Goal: Transaction & Acquisition: Purchase product/service

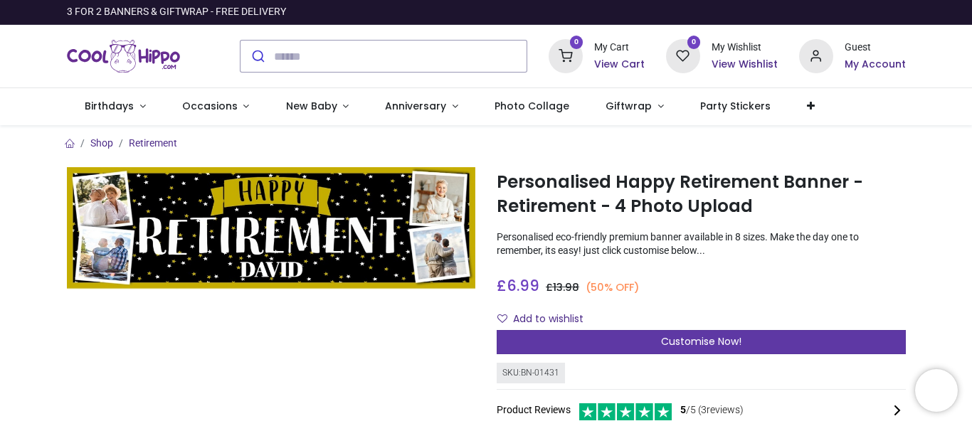
click at [567, 341] on div "Customise Now!" at bounding box center [700, 342] width 409 height 24
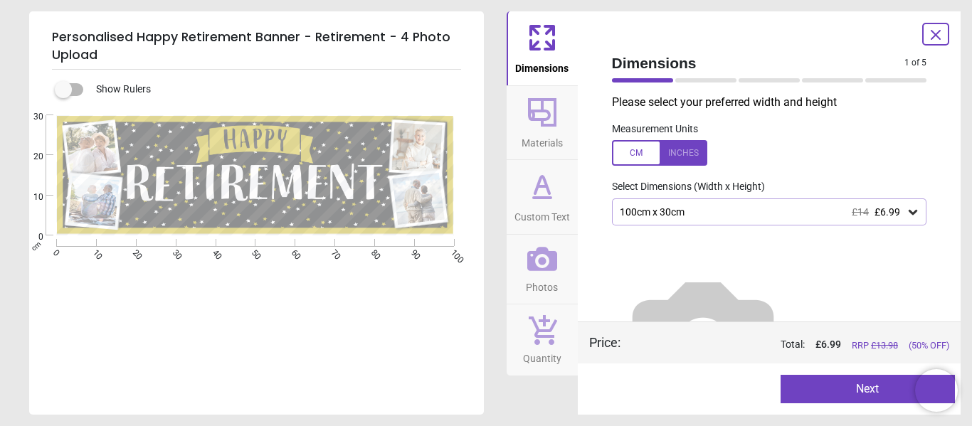
click at [906, 211] on icon at bounding box center [912, 212] width 14 height 14
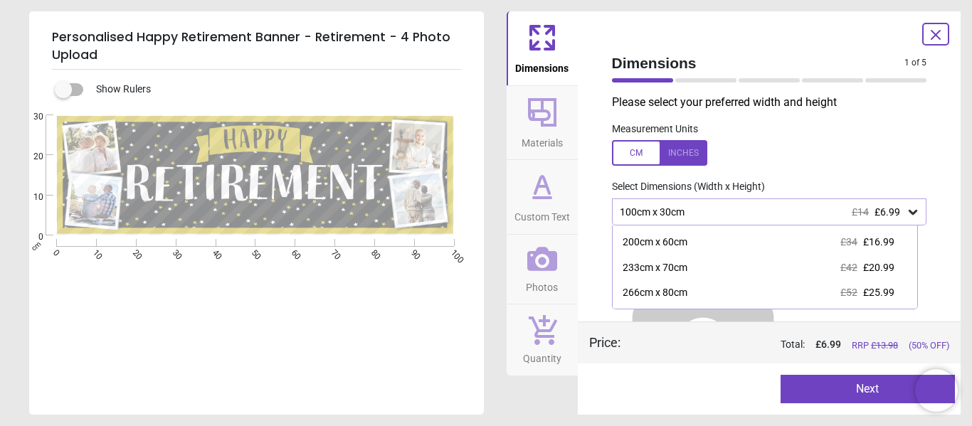
scroll to position [70, 0]
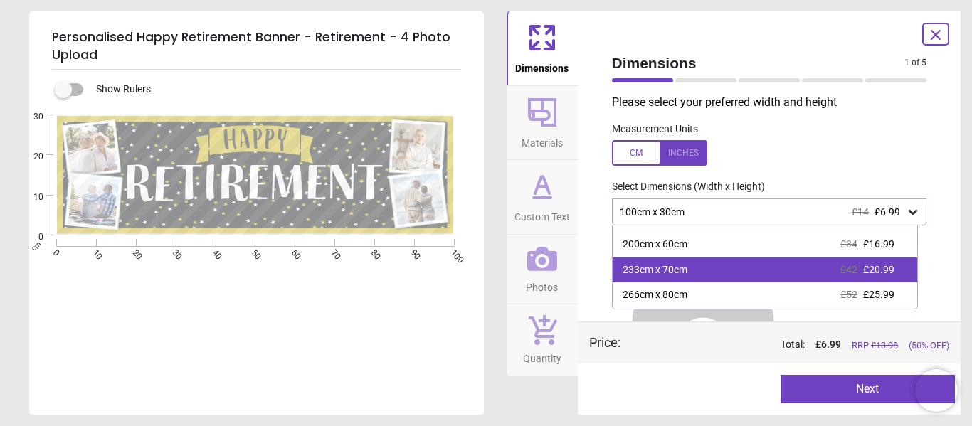
click at [878, 269] on span "£20.99" at bounding box center [878, 269] width 31 height 11
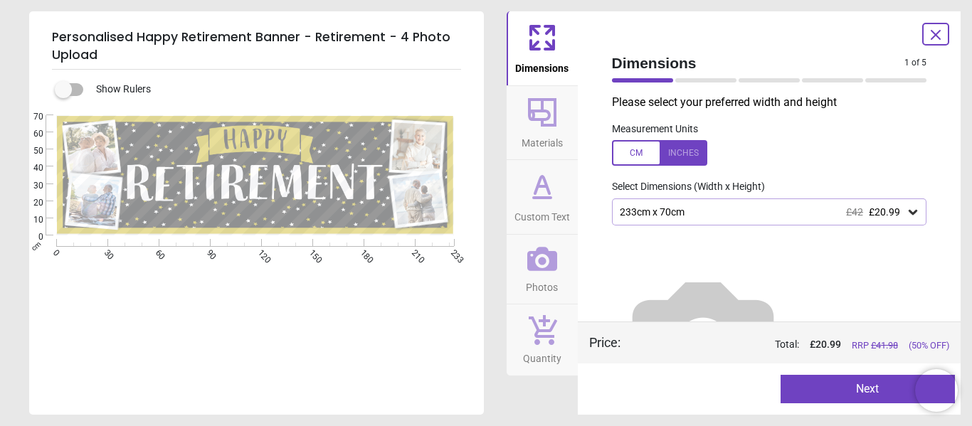
click at [531, 127] on icon at bounding box center [542, 112] width 34 height 34
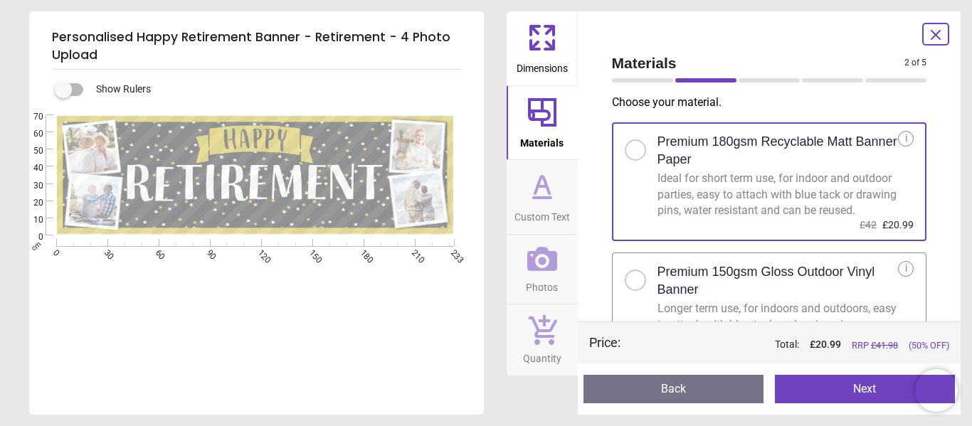
click at [538, 206] on span "Custom Text" at bounding box center [541, 213] width 55 height 21
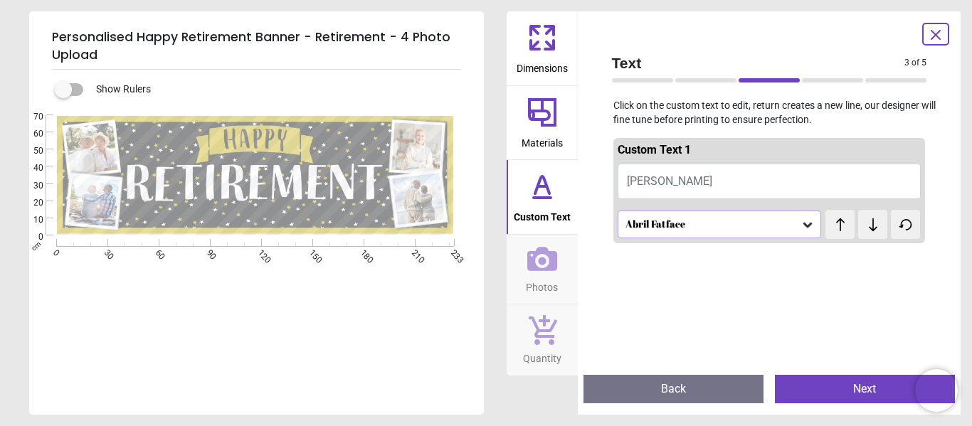
drag, startPoint x: 685, startPoint y: 176, endPoint x: 637, endPoint y: 179, distance: 47.7
click at [637, 179] on button "[PERSON_NAME]" at bounding box center [769, 182] width 304 height 36
drag, startPoint x: 674, startPoint y: 179, endPoint x: 662, endPoint y: 179, distance: 12.1
click at [662, 179] on button "[PERSON_NAME]" at bounding box center [769, 182] width 304 height 36
type textarea "***"
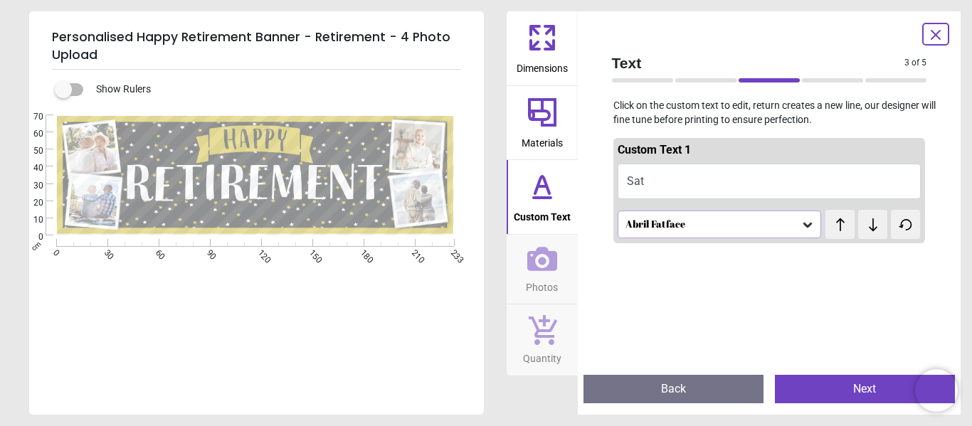
drag, startPoint x: 543, startPoint y: 48, endPoint x: 558, endPoint y: 275, distance: 228.2
click at [558, 275] on div "Dimensions Materials Custom Text Photos Quantity" at bounding box center [541, 212] width 71 height 403
click at [211, 11] on div "Personalised Happy Retirement Banner - Retirement - 4 Photo Upload Show Rulers …" at bounding box center [486, 213] width 972 height 426
